Goal: Task Accomplishment & Management: Manage account settings

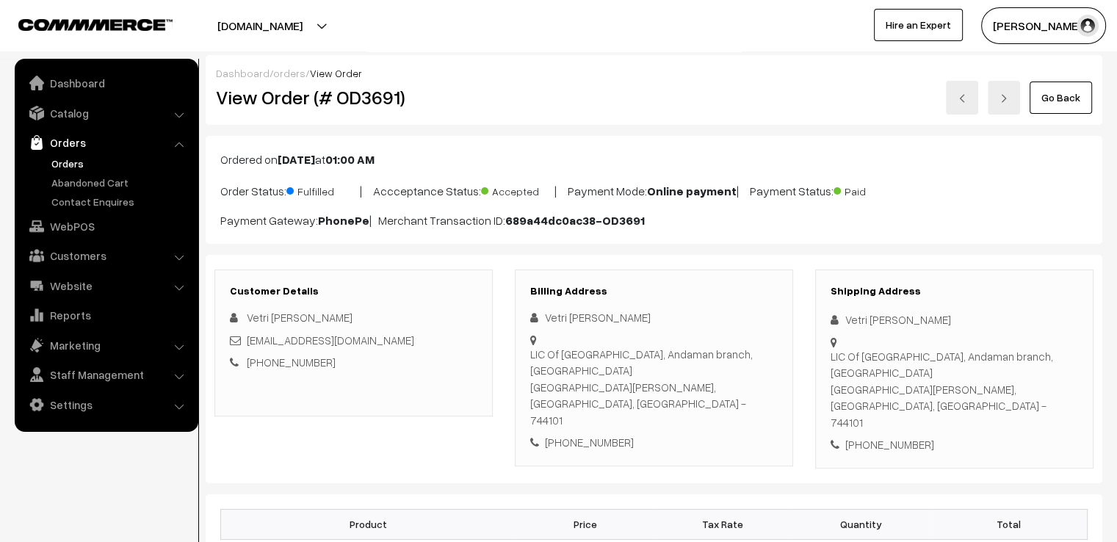
click at [1045, 102] on link "Go Back" at bounding box center [1061, 98] width 62 height 32
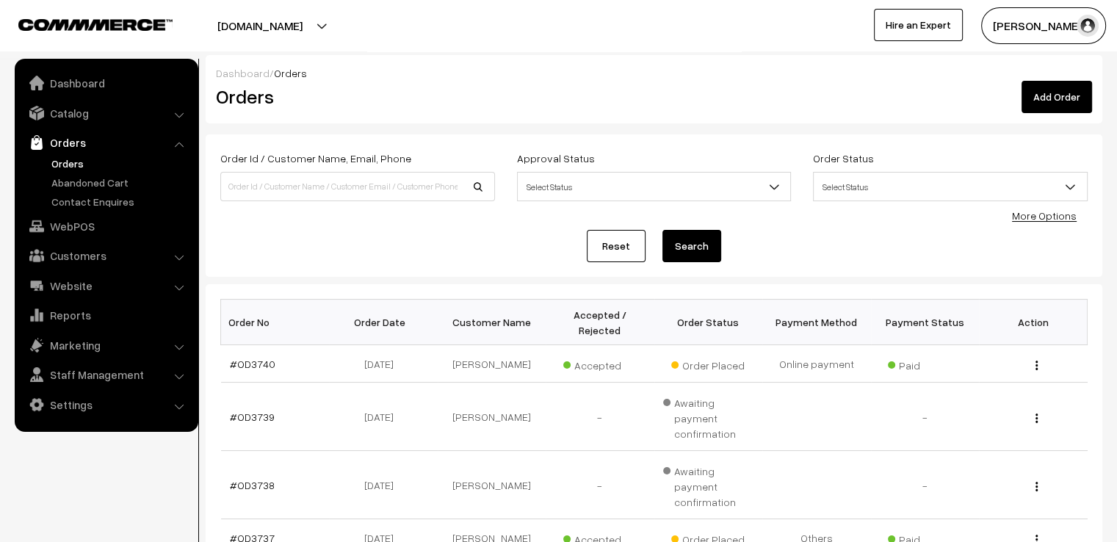
scroll to position [367, 0]
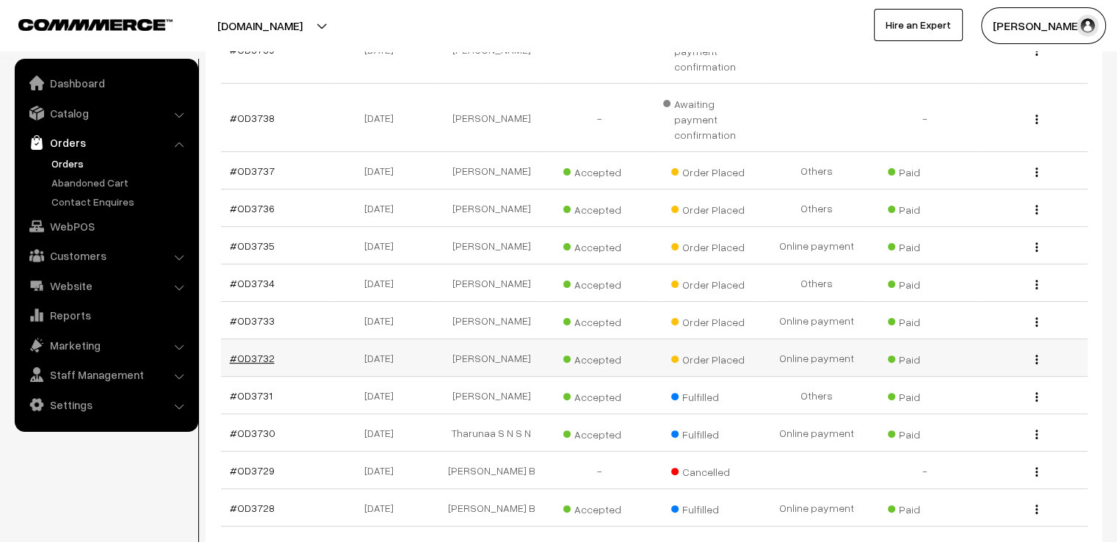
click at [244, 352] on link "#OD3732" at bounding box center [252, 358] width 45 height 12
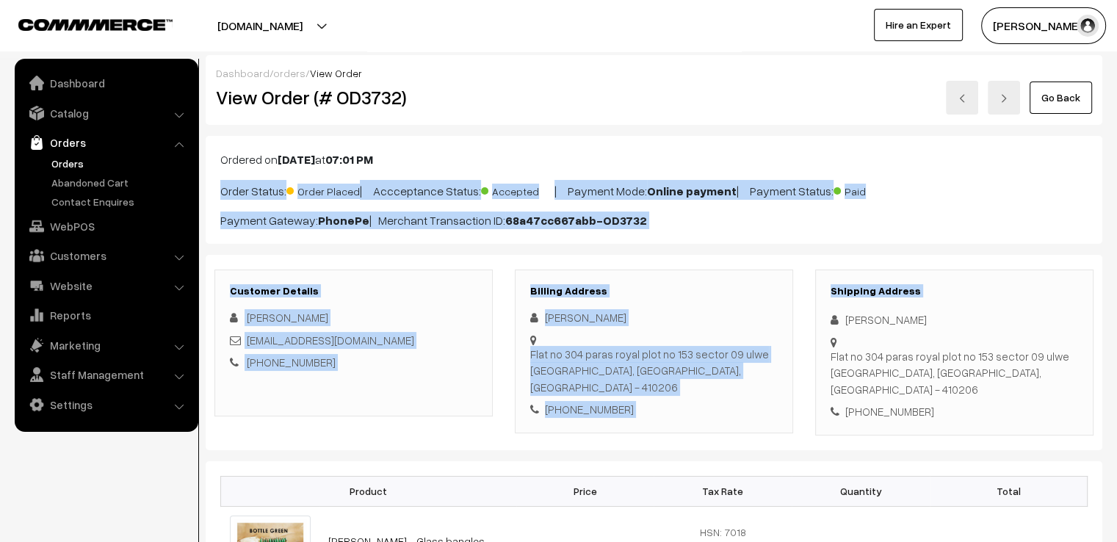
drag, startPoint x: 846, startPoint y: 308, endPoint x: 508, endPoint y: 156, distance: 370.9
click at [572, 322] on div "[PERSON_NAME]" at bounding box center [654, 317] width 248 height 17
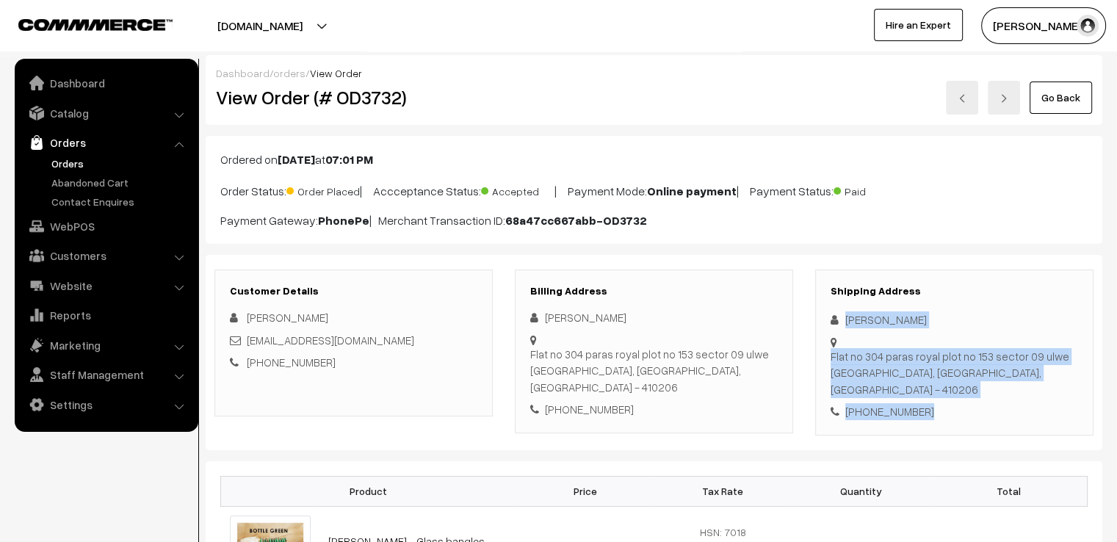
drag, startPoint x: 846, startPoint y: 315, endPoint x: 970, endPoint y: 389, distance: 144.6
click at [970, 389] on div "Shipping Address Yugandhara Salunkhe Flat no 304 paras royal plot no 153 sector…" at bounding box center [954, 353] width 278 height 166
click at [277, 74] on link "orders" at bounding box center [289, 73] width 32 height 12
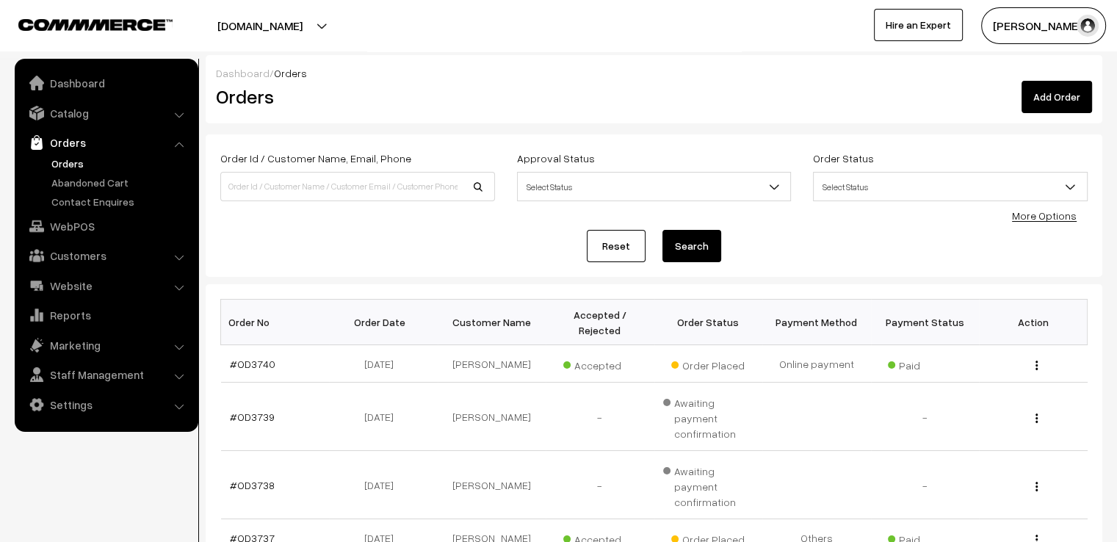
scroll to position [367, 0]
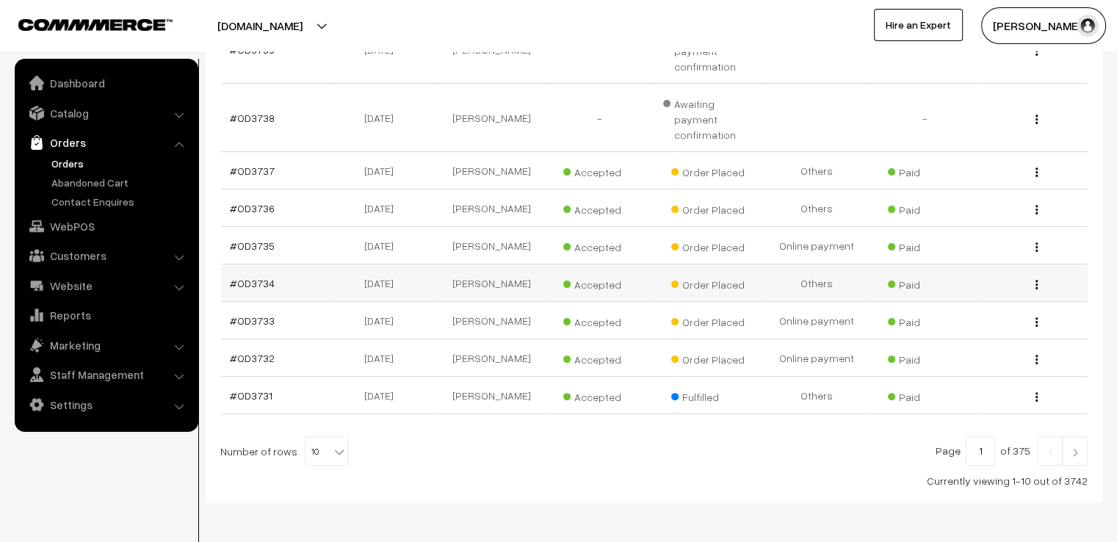
click at [255, 264] on td "#OD3734" at bounding box center [275, 282] width 109 height 37
click at [253, 277] on link "#OD3734" at bounding box center [252, 283] width 45 height 12
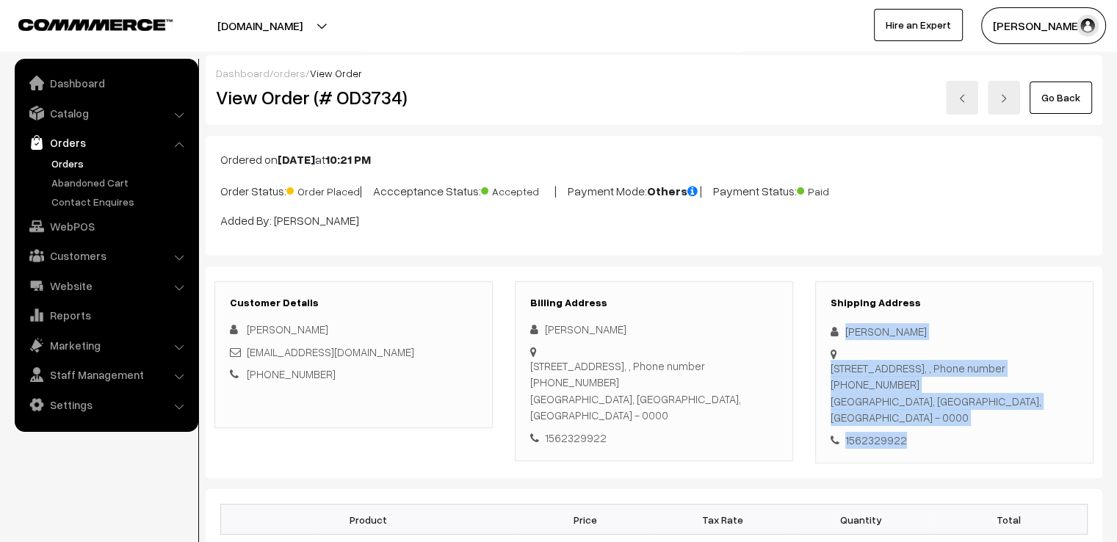
drag, startPoint x: 837, startPoint y: 321, endPoint x: 987, endPoint y: 474, distance: 213.5
click at [952, 435] on div "Shipping Address Varsha Nair building C23,flat 602,al wasl village,al Quasis, ,…" at bounding box center [954, 372] width 278 height 183
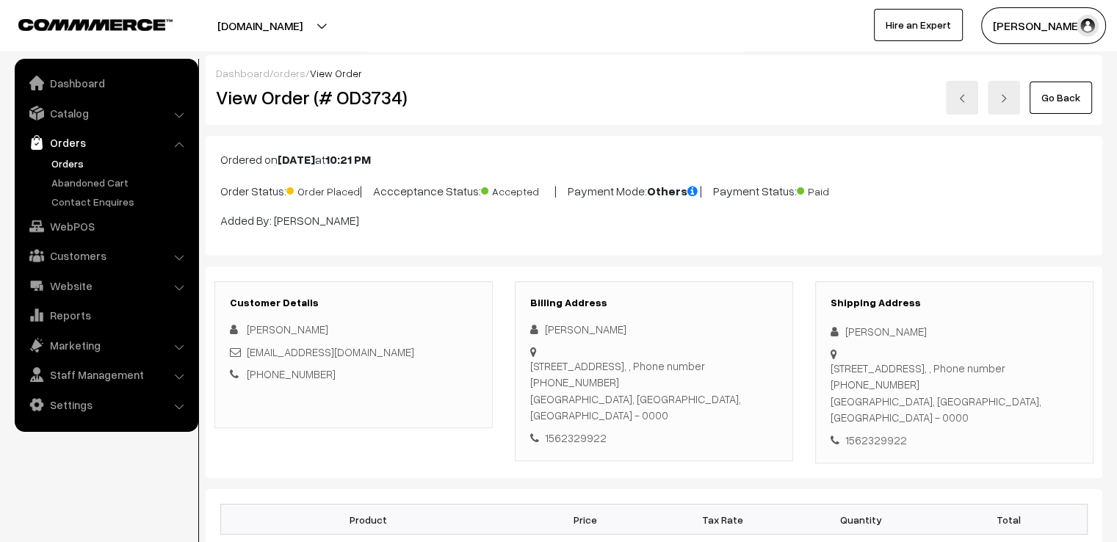
drag, startPoint x: 846, startPoint y: 324, endPoint x: 978, endPoint y: 436, distance: 173.5
click at [962, 442] on div "Shipping Address Varsha Nair building C23,flat 602,al wasl village,al Quasis, ,…" at bounding box center [954, 372] width 278 height 183
copy div "Varsha Nair building C23,flat 602,al wasl village,al Quasis, , Phone number 971…"
click at [1075, 90] on link "Go Back" at bounding box center [1061, 98] width 62 height 32
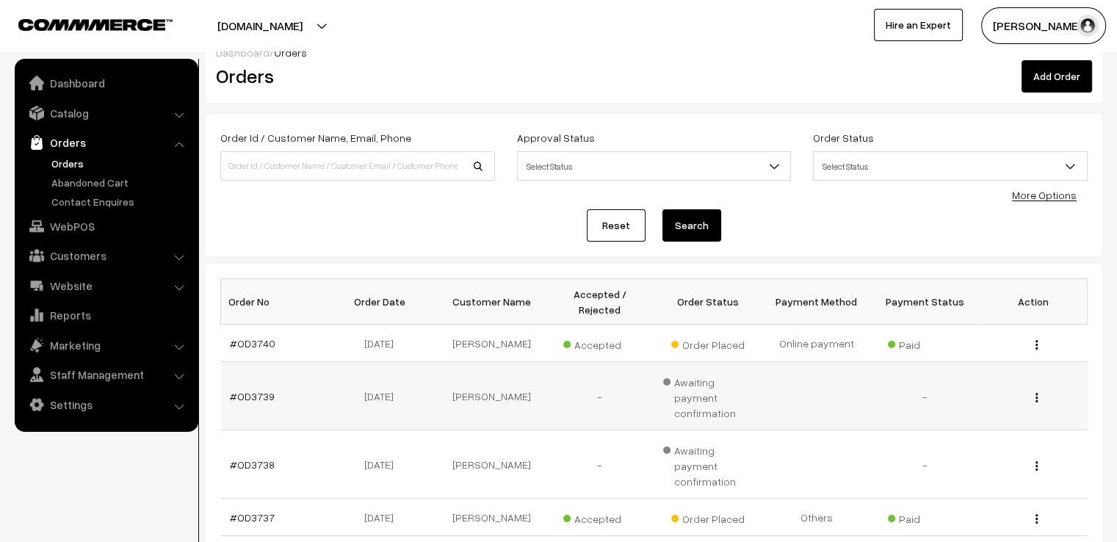
scroll to position [400, 0]
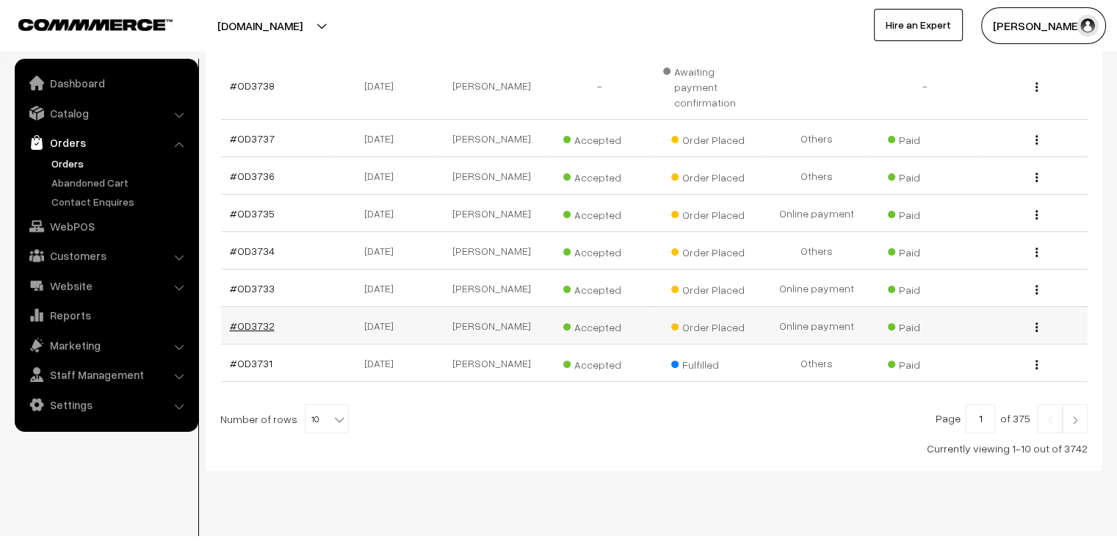
click at [241, 320] on link "#OD3732" at bounding box center [252, 326] width 45 height 12
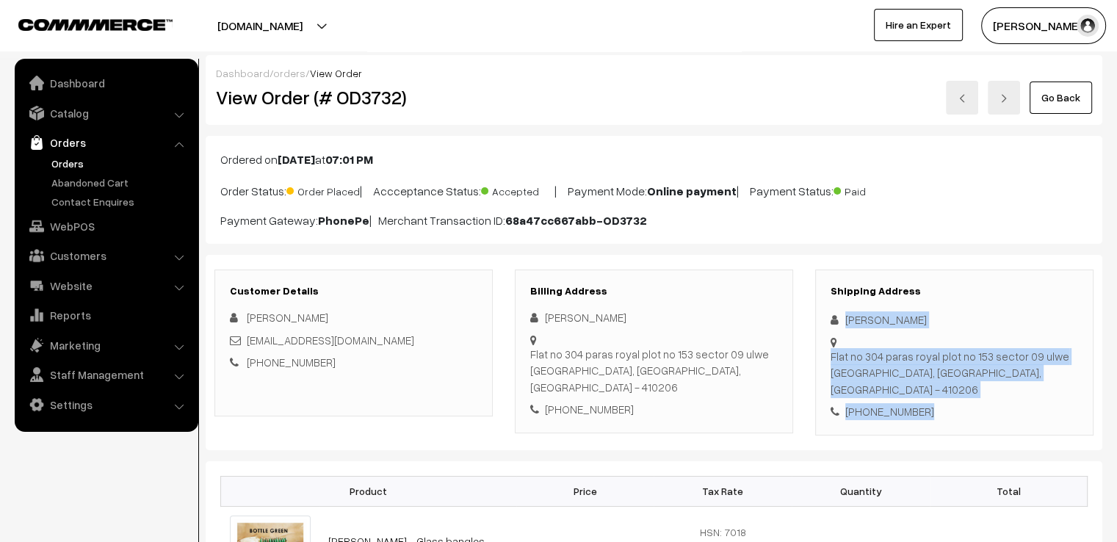
drag, startPoint x: 848, startPoint y: 310, endPoint x: 943, endPoint y: 416, distance: 142.0
click at [943, 416] on div "Customer Details Yugandhara Salunkhe s.yuga28@gmail.com +91 9653318070 Billing …" at bounding box center [654, 352] width 897 height 195
copy div "Yugandhara Salunkhe Flat no 304 paras royal plot no 153 sector 09 ulwe Navi Mum…"
click at [1067, 97] on link "Go Back" at bounding box center [1061, 98] width 62 height 32
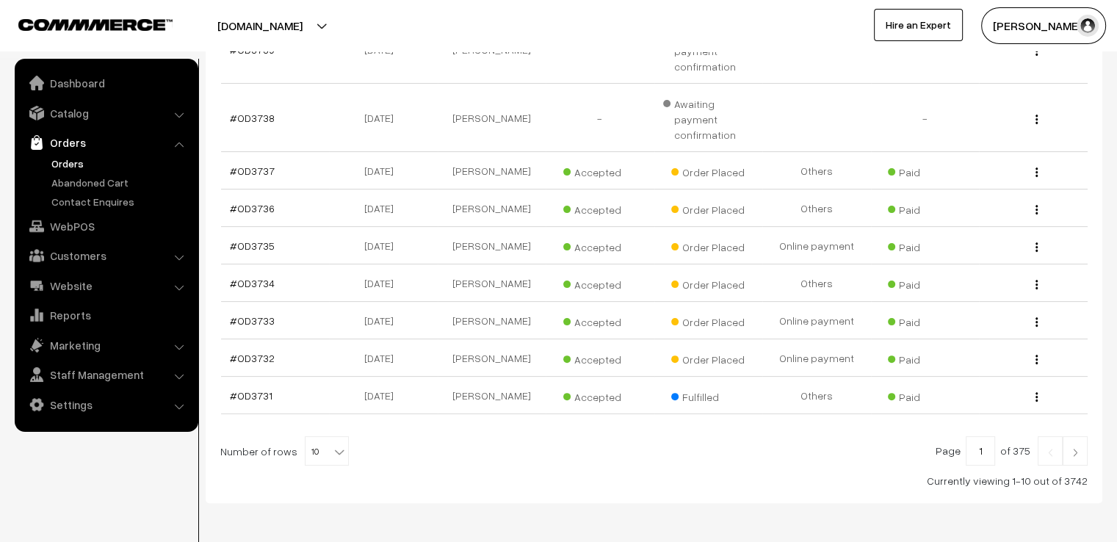
scroll to position [400, 0]
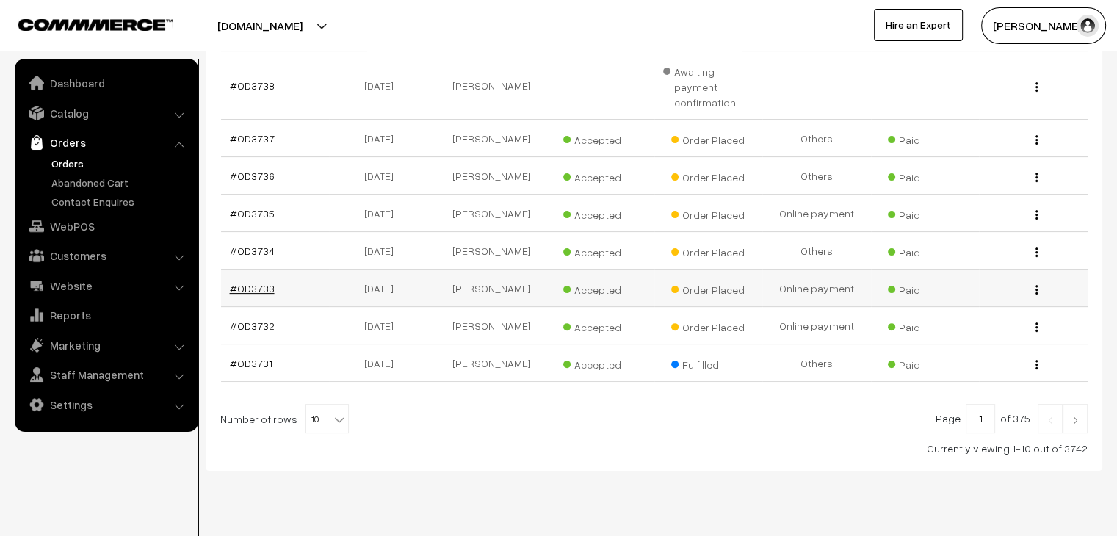
click at [256, 282] on link "#OD3733" at bounding box center [252, 288] width 45 height 12
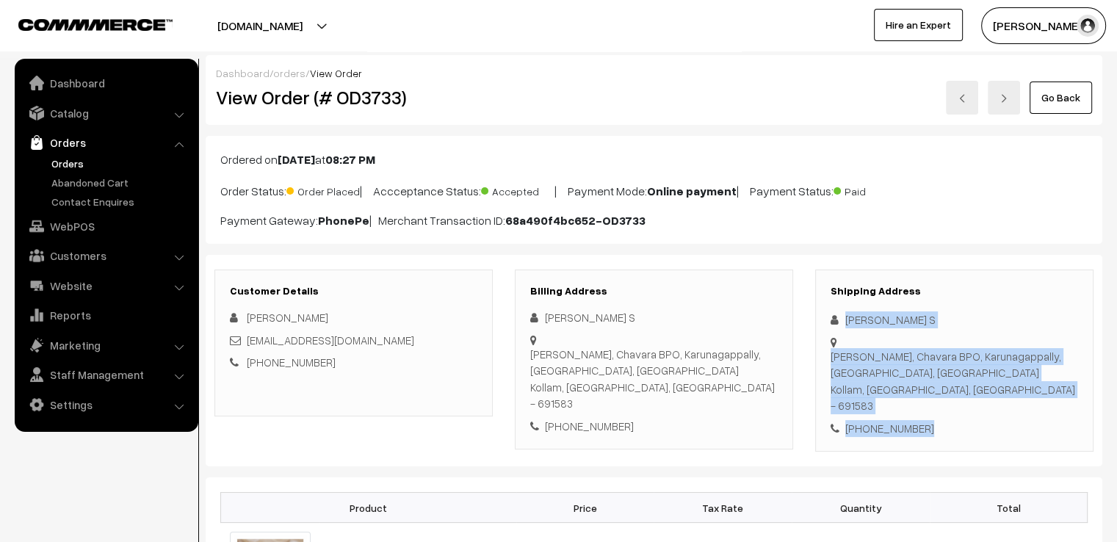
drag, startPoint x: 842, startPoint y: 314, endPoint x: 953, endPoint y: 444, distance: 171.9
click at [953, 444] on div "Customer Details [PERSON_NAME] [EMAIL_ADDRESS][DOMAIN_NAME] [PHONE_NUMBER] Bill…" at bounding box center [654, 361] width 897 height 212
copy div "[PERSON_NAME], Chavara BPO, Karunagappally, [GEOGRAPHIC_DATA], [GEOGRAPHIC_DATA…"
click at [1056, 88] on link "Go Back" at bounding box center [1061, 98] width 62 height 32
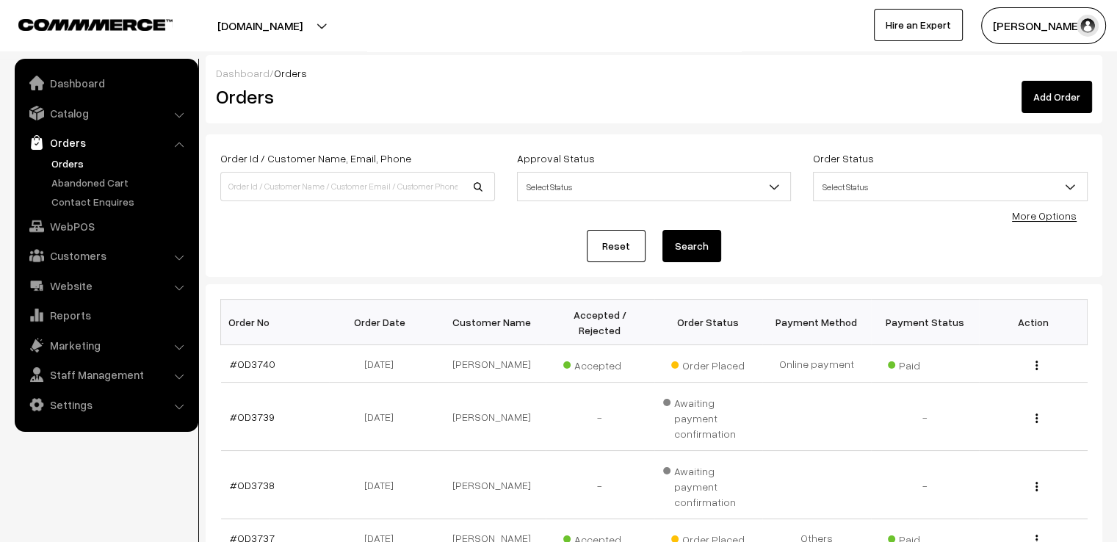
scroll to position [400, 0]
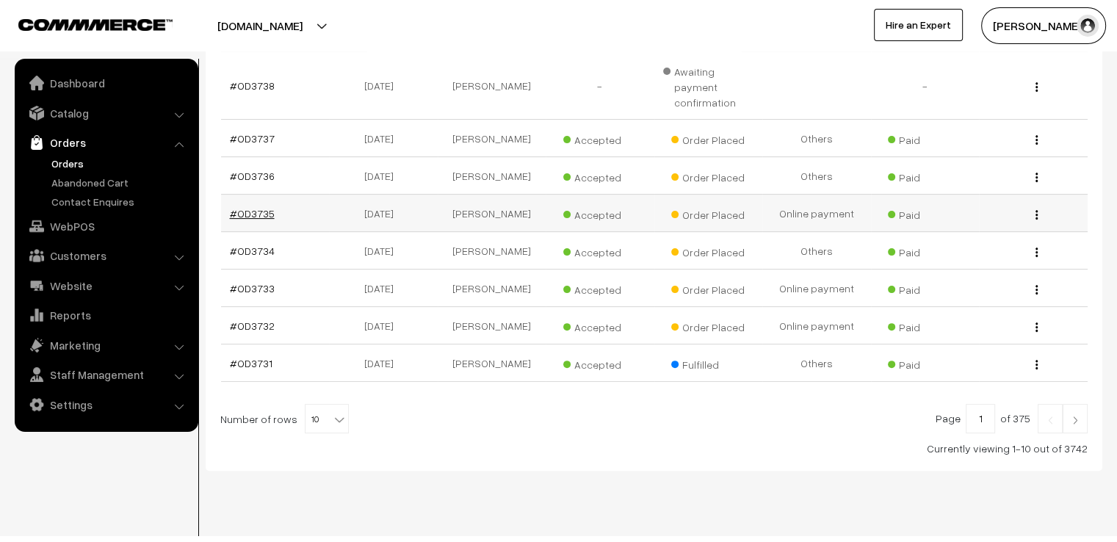
click at [257, 207] on link "#OD3735" at bounding box center [252, 213] width 45 height 12
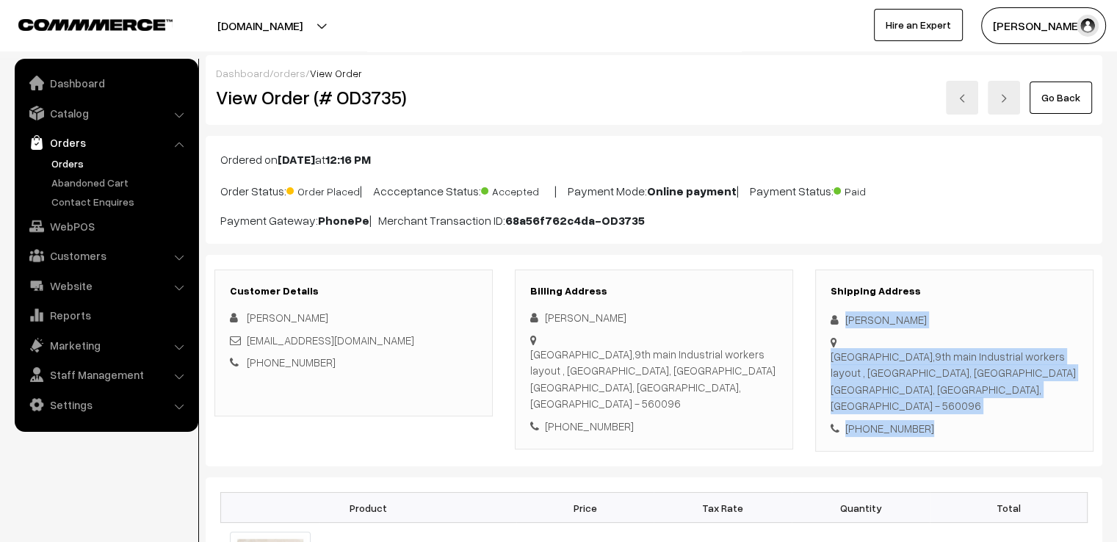
drag, startPoint x: 846, startPoint y: 310, endPoint x: 909, endPoint y: 431, distance: 136.7
click at [916, 433] on div "Shipping Address Raksha Bhat 110, Srikrishna, 7th cross,9th main Industrial wor…" at bounding box center [954, 361] width 278 height 183
copy div "Raksha Bhat 110, Srikrishna, 7th cross,9th main Industrial workers layout , Sha…"
click at [1064, 91] on link "Go Back" at bounding box center [1061, 98] width 62 height 32
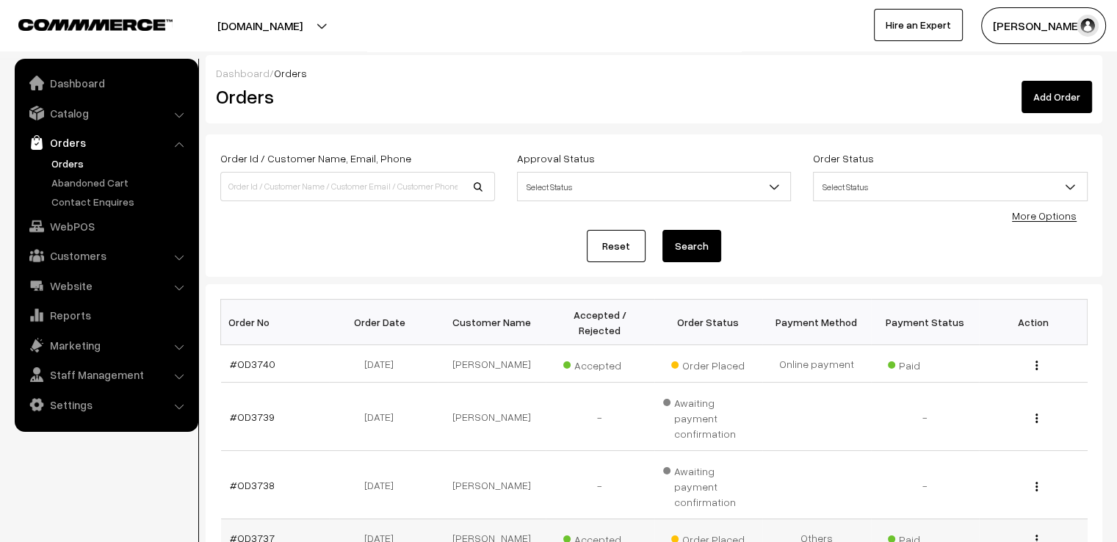
scroll to position [367, 0]
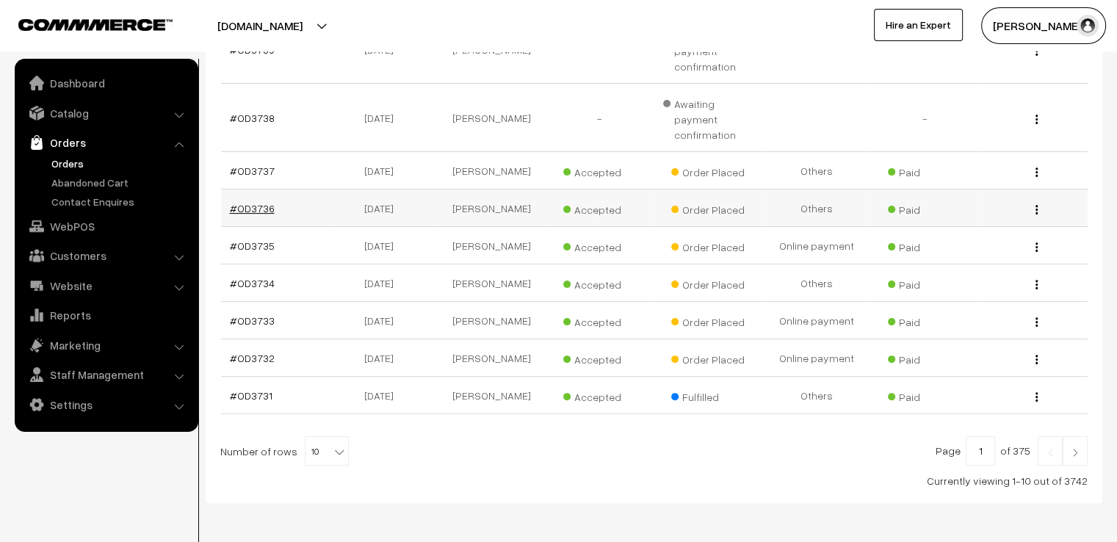
click at [258, 202] on link "#OD3736" at bounding box center [252, 208] width 45 height 12
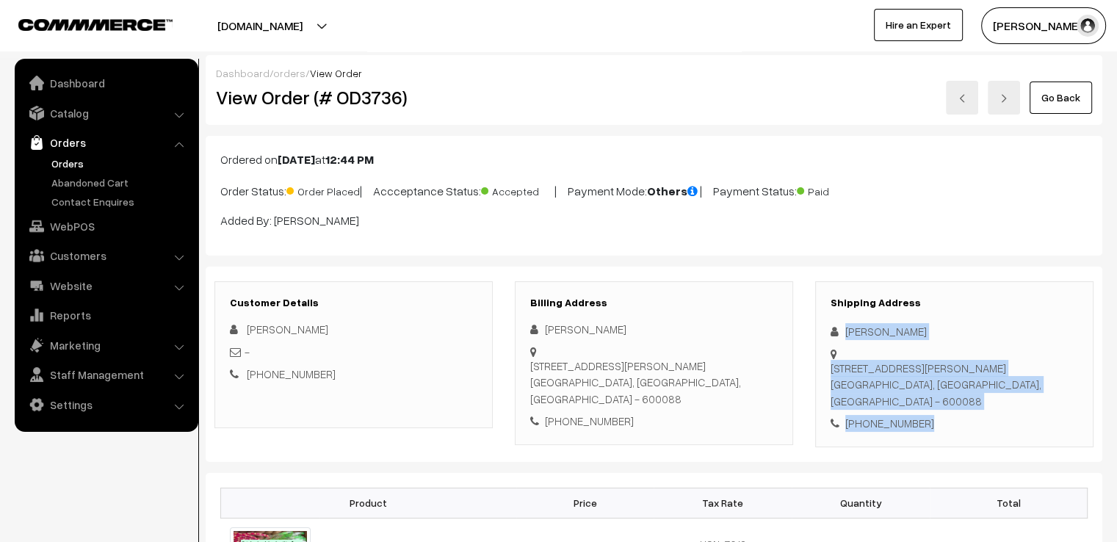
drag, startPoint x: 853, startPoint y: 326, endPoint x: 981, endPoint y: 423, distance: 161.0
click at [984, 427] on div "Shipping Address Chaturika Nandakumar plot no.33, 3rd street, door no.6, Krishn…" at bounding box center [954, 364] width 278 height 166
click at [1051, 92] on link "Go Back" at bounding box center [1061, 98] width 62 height 32
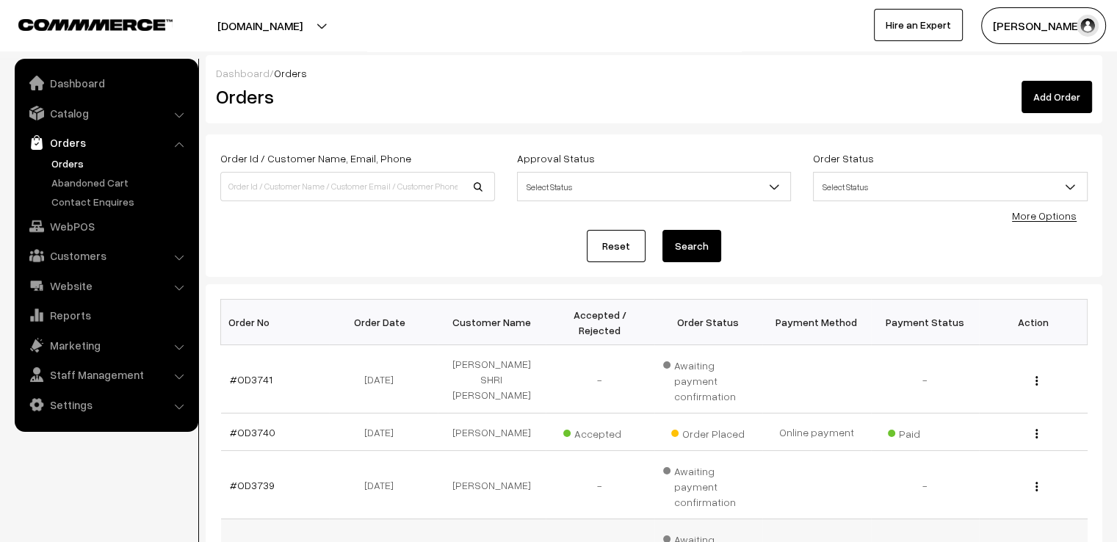
scroll to position [367, 0]
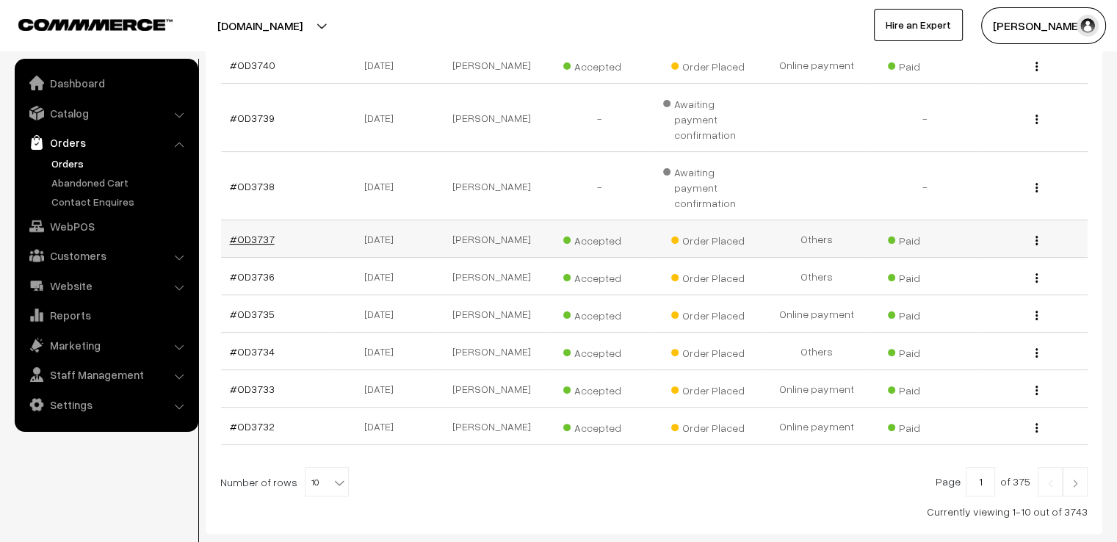
click at [259, 233] on link "#OD3737" at bounding box center [252, 239] width 45 height 12
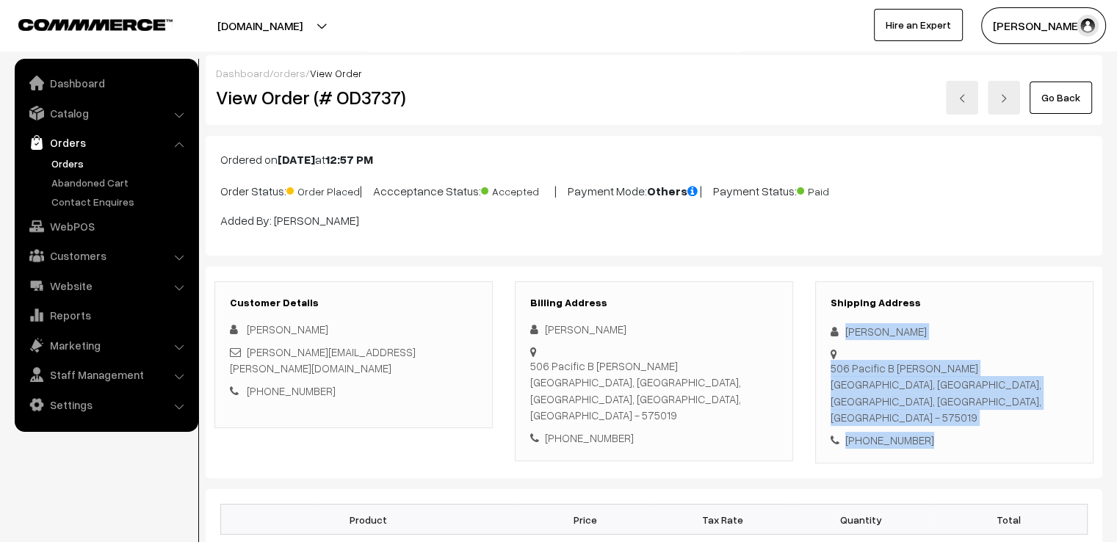
drag, startPoint x: 846, startPoint y: 324, endPoint x: 934, endPoint y: 433, distance: 141.0
click at [934, 433] on div "Customer Details [PERSON_NAME] Dsouza [EMAIL_ADDRESS][PERSON_NAME][DOMAIN_NAME]…" at bounding box center [654, 373] width 897 height 212
copy div "Joyson Dsouza 506 Pacific B Raheja waterfront kulai village, Surathkal, Mangalu…"
click at [1056, 95] on link "Go Back" at bounding box center [1061, 98] width 62 height 32
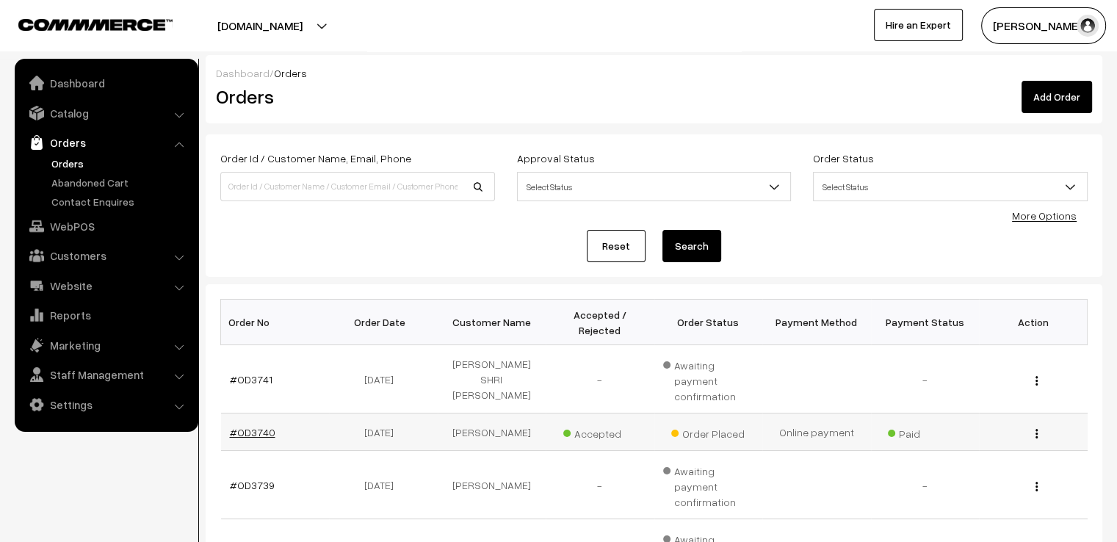
click at [250, 426] on link "#OD3740" at bounding box center [253, 432] width 46 height 12
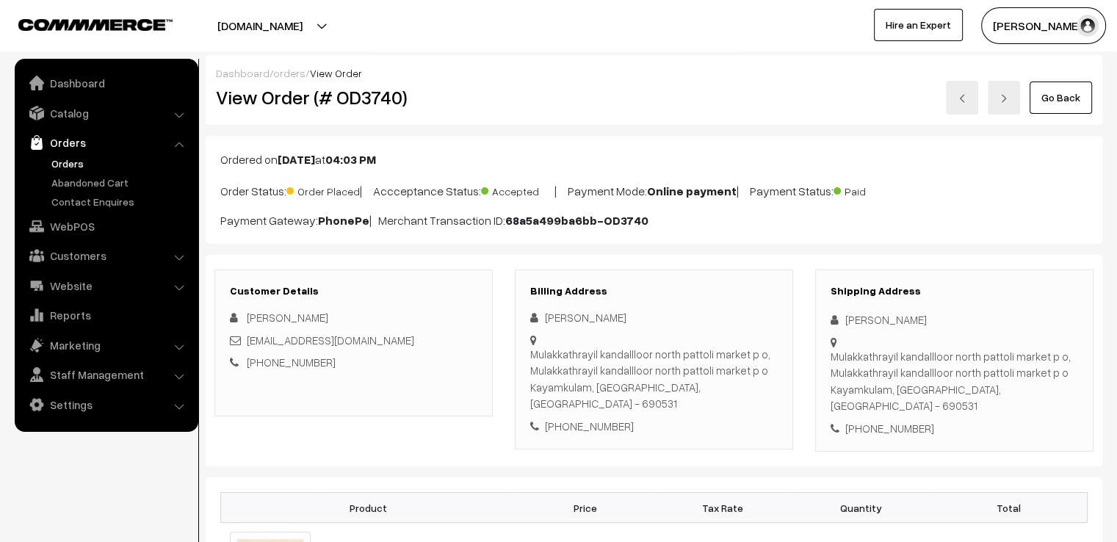
click at [842, 310] on div "Shipping Address [PERSON_NAME] Mulakkathrayil kandallloor north pattoli market …" at bounding box center [954, 361] width 278 height 183
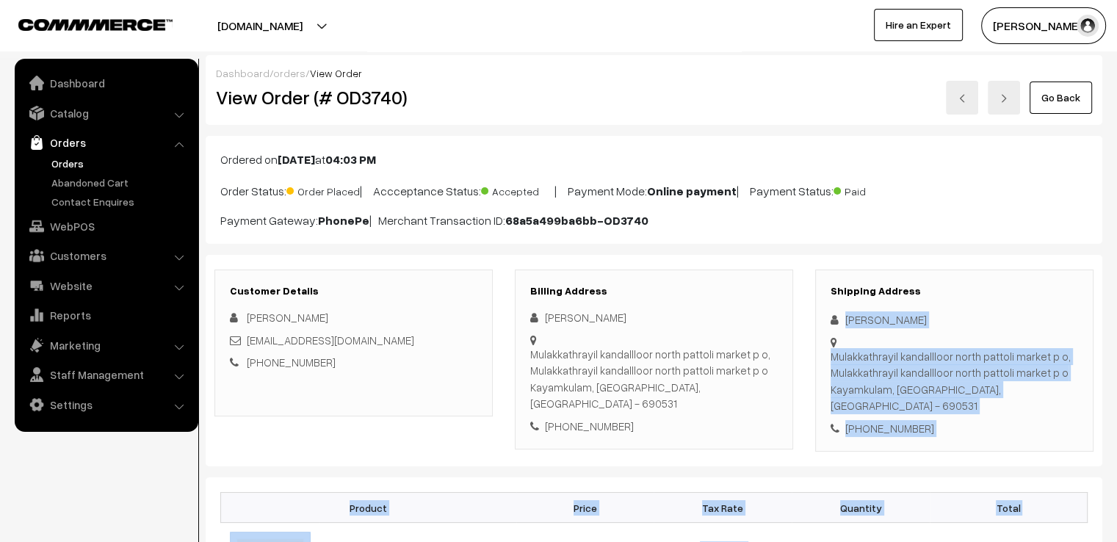
drag, startPoint x: 842, startPoint y: 310, endPoint x: 940, endPoint y: 453, distance: 173.8
click at [930, 426] on div "Shipping Address [PERSON_NAME] Mulakkathrayil kandallloor north pattoli market …" at bounding box center [954, 361] width 278 height 183
click at [971, 421] on div "Shipping Address [PERSON_NAME] Mulakkathrayil kandallloor north pattoli market …" at bounding box center [954, 361] width 278 height 183
click at [1005, 400] on div "Shipping Address [PERSON_NAME] Mulakkathrayil kandallloor north pattoli market …" at bounding box center [954, 361] width 278 height 183
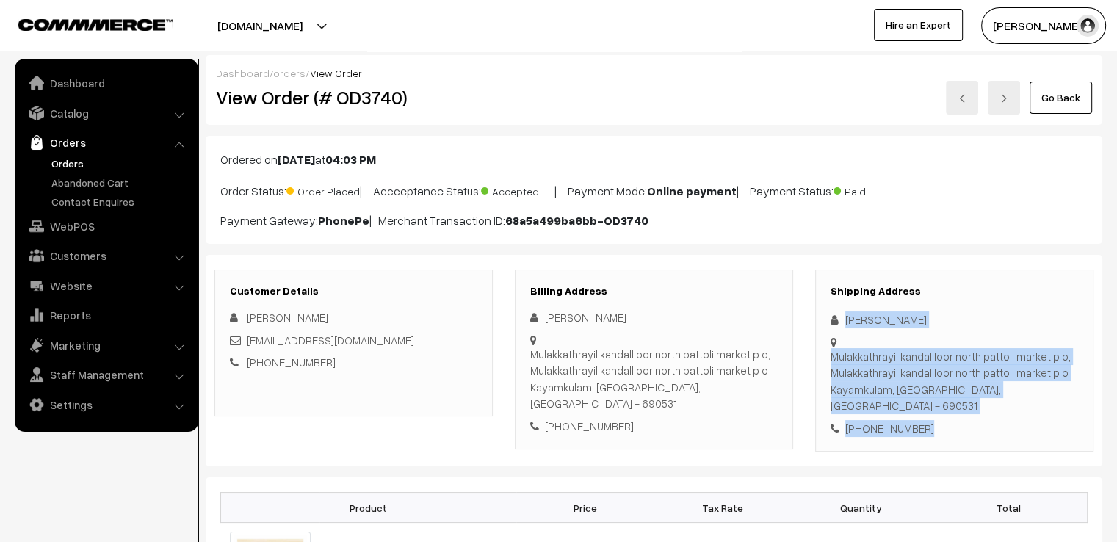
drag, startPoint x: 842, startPoint y: 315, endPoint x: 923, endPoint y: 433, distance: 142.6
click at [923, 433] on div "Shipping Address [PERSON_NAME] Mulakkathrayil kandallloor north pattoli market …" at bounding box center [954, 361] width 278 height 183
copy div "[PERSON_NAME] Mulakkathrayil kandallloor north pattoli market p o, Mulakkathray…"
